Goal: Navigation & Orientation: Find specific page/section

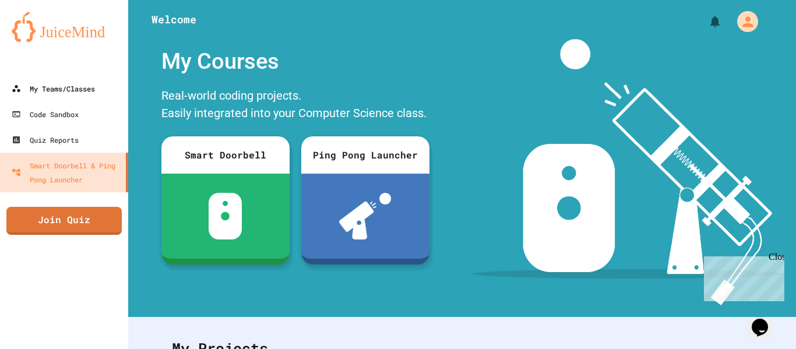
click at [18, 88] on icon at bounding box center [16, 88] width 9 height 9
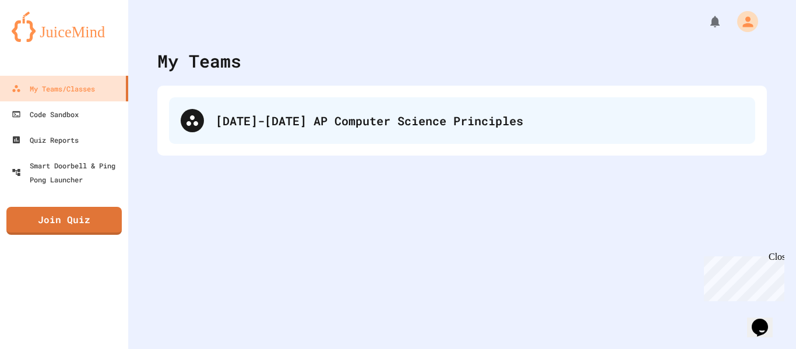
click at [267, 118] on div "[DATE]-[DATE] AP Computer Science Principles" at bounding box center [480, 120] width 528 height 17
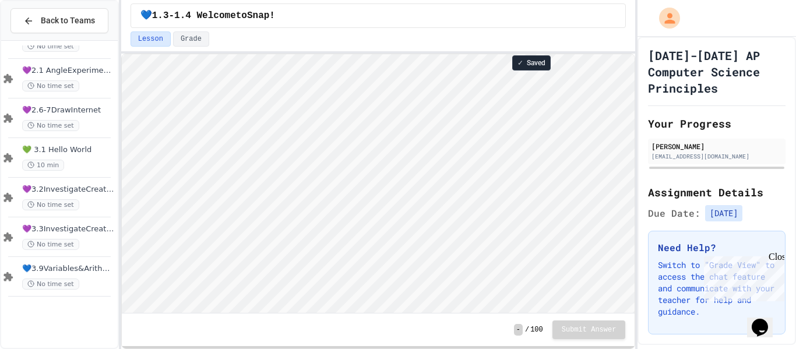
scroll to position [1, 0]
click at [91, 312] on span "💚3.7DigStoryProj" at bounding box center [68, 309] width 93 height 10
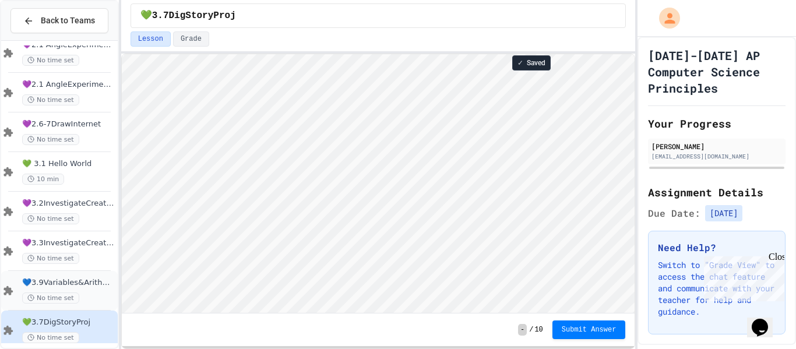
click at [5, 291] on icon at bounding box center [8, 291] width 14 height 10
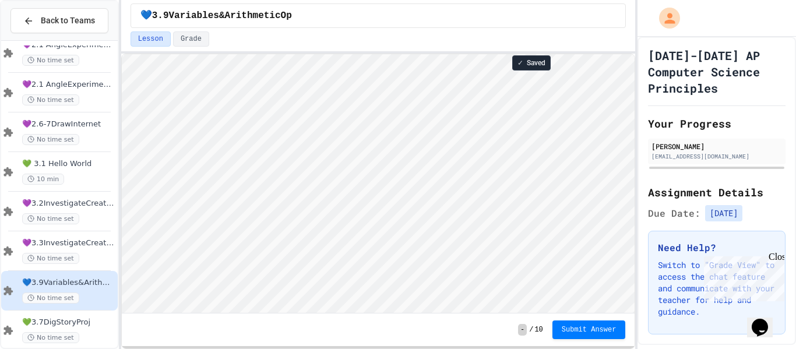
click at [5, 291] on icon at bounding box center [8, 291] width 14 height 10
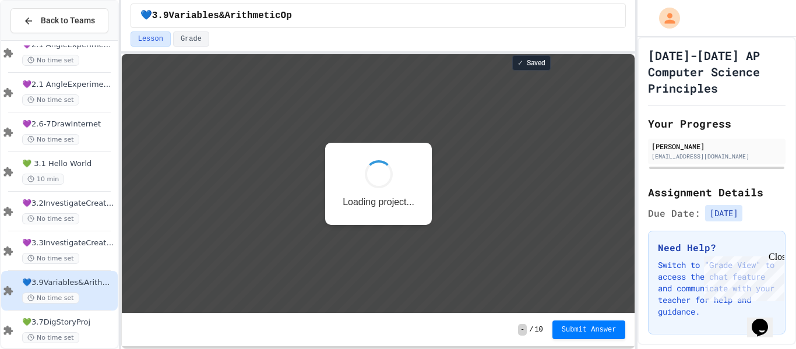
click at [6, 290] on icon at bounding box center [8, 290] width 9 height 9
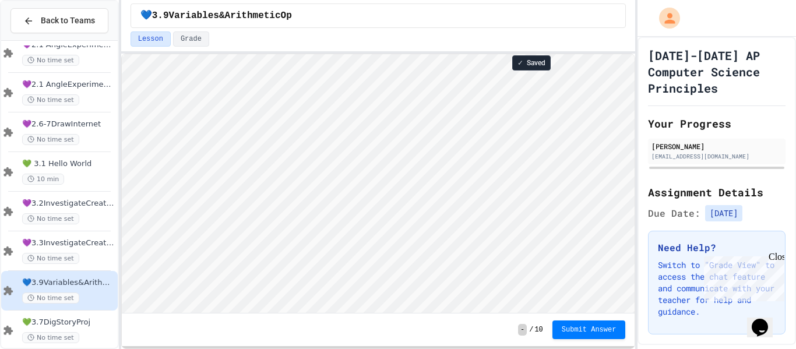
scroll to position [1, 0]
type textarea "**"
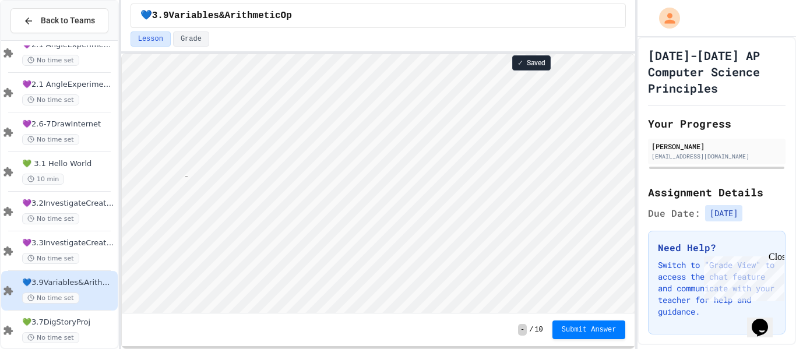
scroll to position [1, 9]
type textarea "***"
click at [80, 110] on div "💜2.1 AngleExperiments2 No time set" at bounding box center [59, 93] width 117 height 40
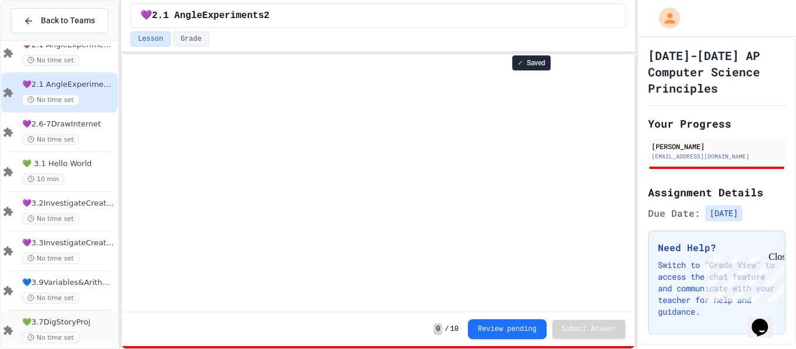
click at [76, 331] on div "💚3.7DigStoryProj No time set" at bounding box center [68, 331] width 93 height 26
